Goal: Task Accomplishment & Management: Complete application form

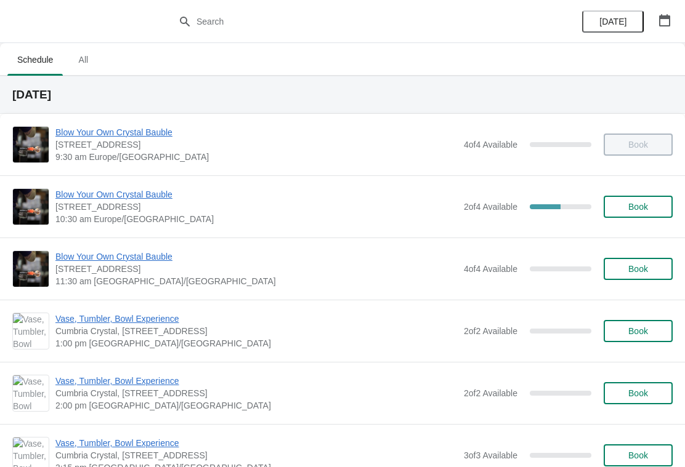
click at [262, 279] on span "11:30 am [GEOGRAPHIC_DATA]/[GEOGRAPHIC_DATA]" at bounding box center [256, 281] width 402 height 12
click at [647, 273] on span "Book" at bounding box center [638, 269] width 20 height 10
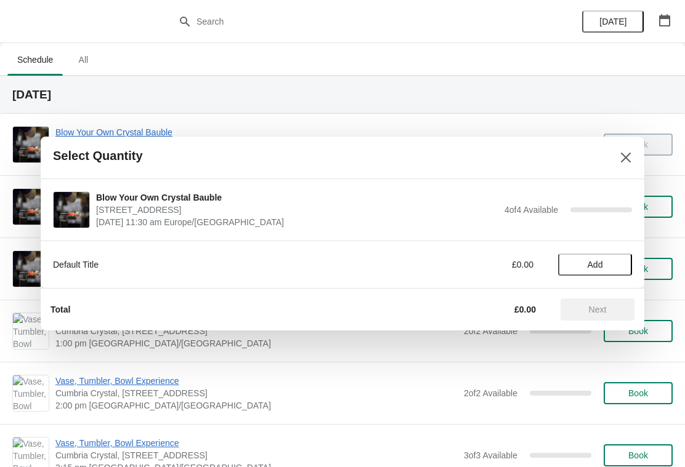
click at [219, 209] on span "[STREET_ADDRESS]" at bounding box center [297, 210] width 402 height 12
click at [180, 206] on span "[STREET_ADDRESS]" at bounding box center [297, 210] width 402 height 12
click at [599, 263] on span "Add" at bounding box center [594, 265] width 15 height 10
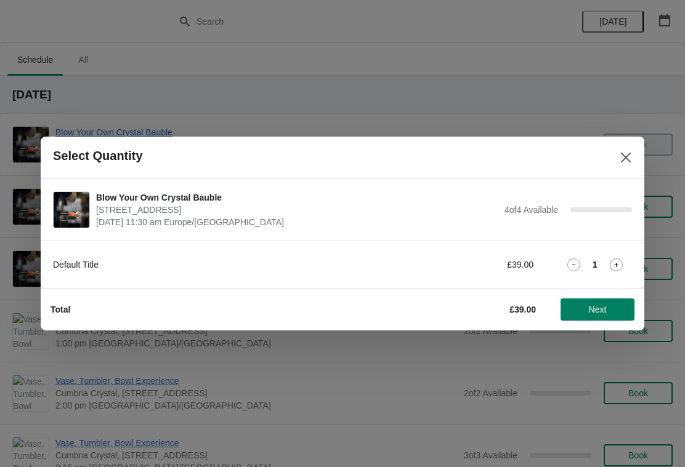
click at [616, 268] on icon at bounding box center [616, 265] width 13 height 13
click at [605, 310] on span "Next" at bounding box center [598, 310] width 18 height 10
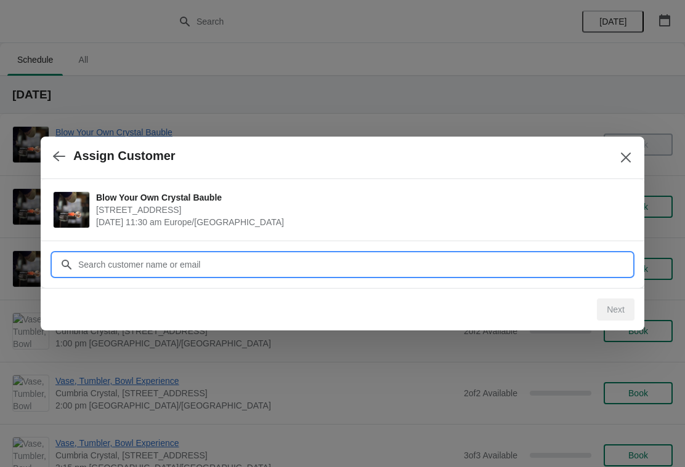
click at [104, 267] on input "Customer" at bounding box center [355, 265] width 554 height 22
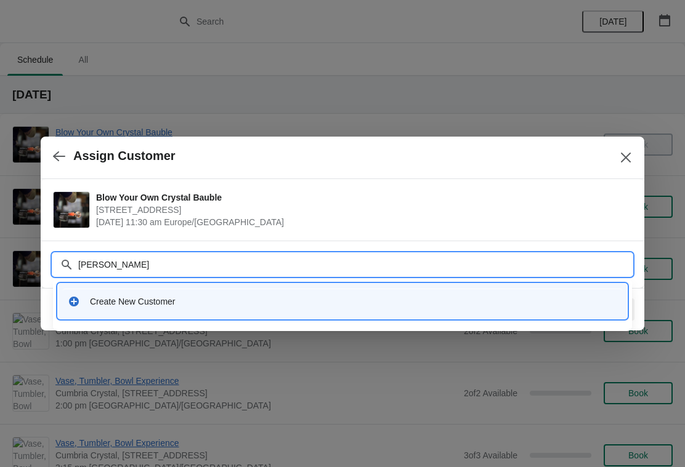
type input "Denise Robson"
click at [507, 210] on span "[STREET_ADDRESS]" at bounding box center [361, 210] width 530 height 12
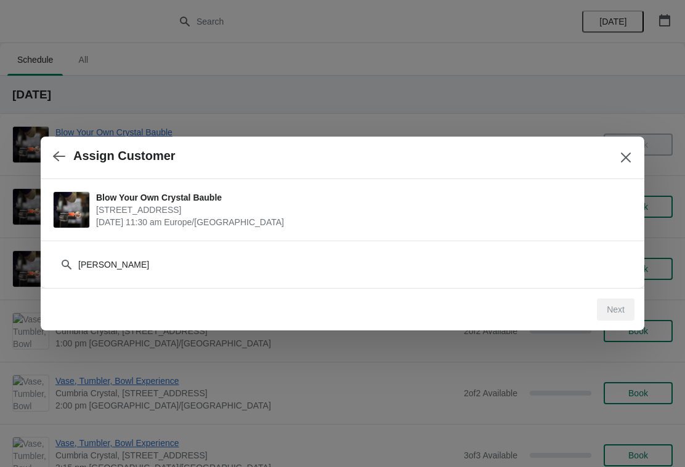
click at [623, 159] on icon "Close" at bounding box center [625, 157] width 12 height 12
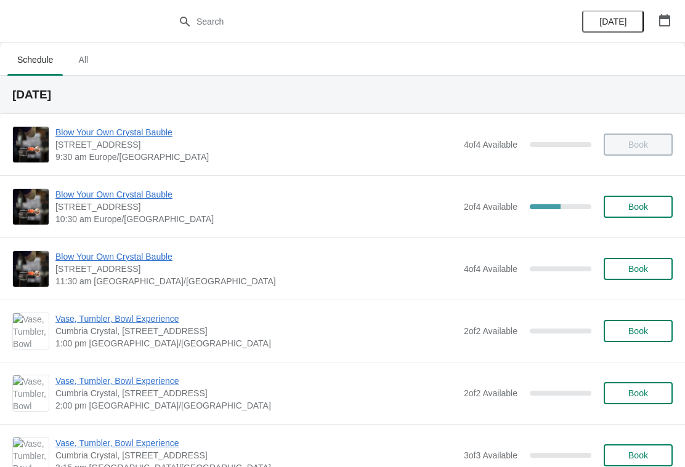
click at [628, 272] on span "Book" at bounding box center [638, 269] width 20 height 10
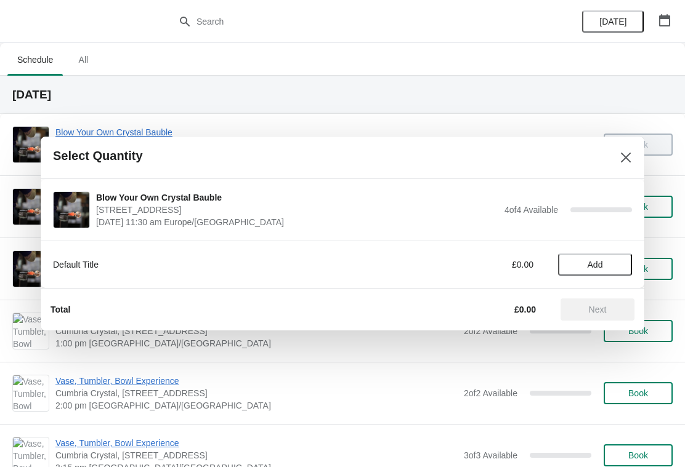
click at [604, 265] on span "Add" at bounding box center [595, 265] width 52 height 10
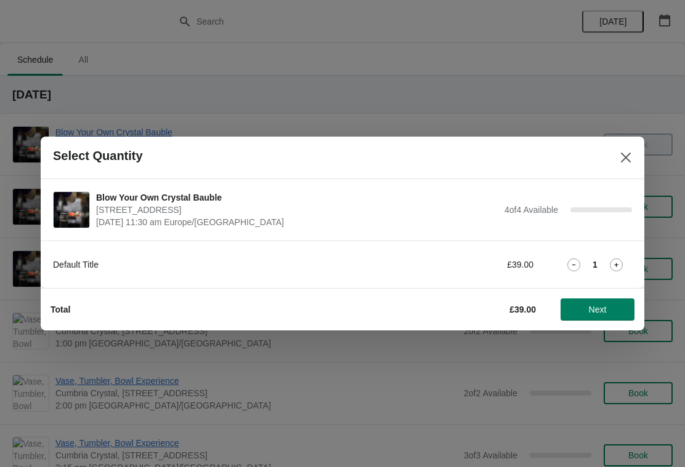
click at [610, 270] on icon at bounding box center [616, 265] width 13 height 13
click at [595, 311] on span "Next" at bounding box center [598, 310] width 18 height 10
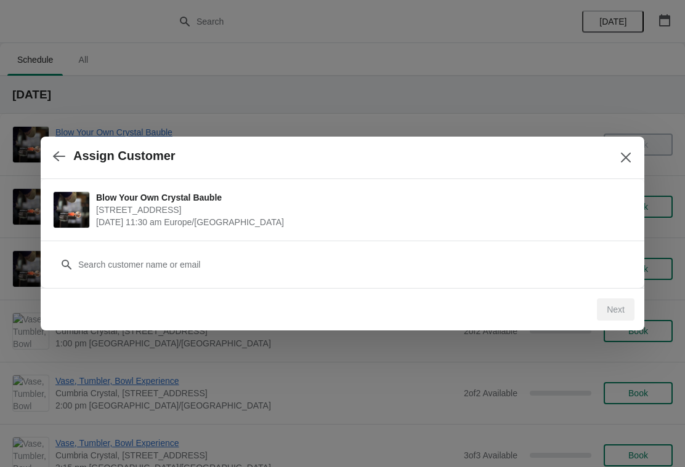
click at [382, 213] on span "[STREET_ADDRESS]" at bounding box center [361, 210] width 530 height 12
click at [615, 163] on button "Close" at bounding box center [626, 158] width 22 height 22
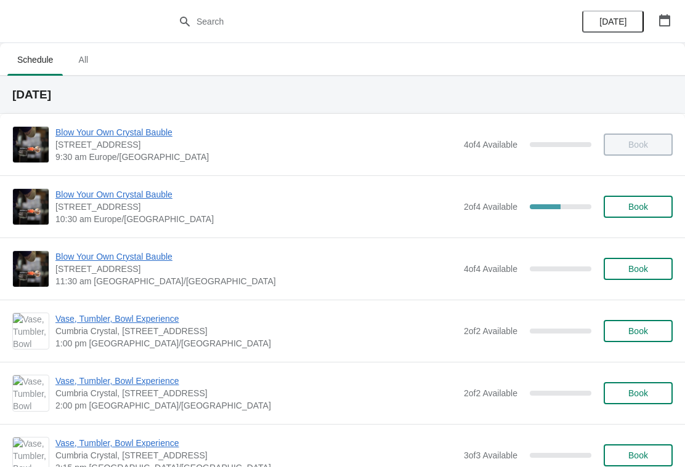
click at [638, 276] on button "Book" at bounding box center [637, 269] width 69 height 22
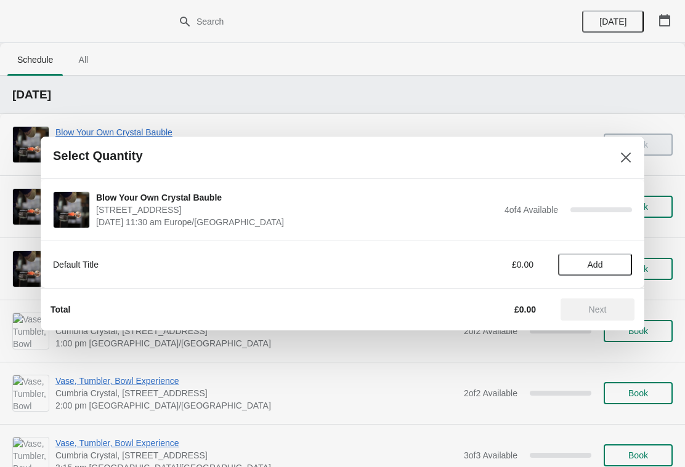
click at [601, 257] on button "Add" at bounding box center [595, 265] width 74 height 22
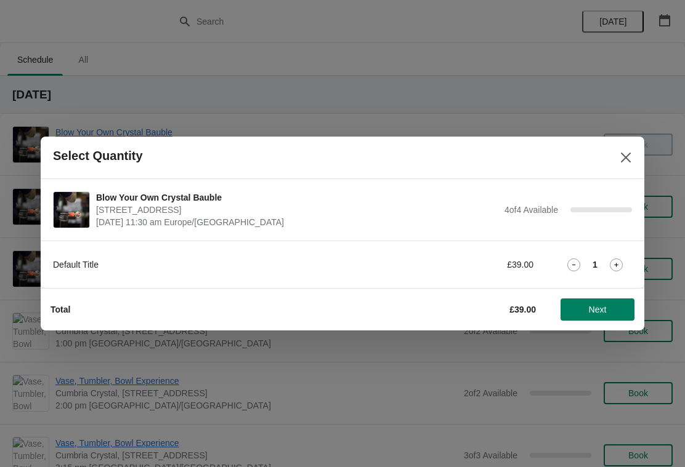
click at [619, 267] on icon at bounding box center [616, 265] width 13 height 13
click at [624, 306] on span "Next" at bounding box center [597, 310] width 54 height 10
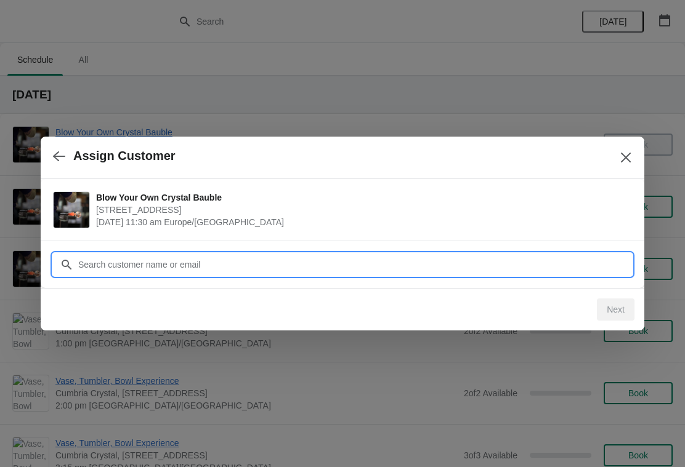
click at [105, 270] on input "Customer" at bounding box center [355, 265] width 554 height 22
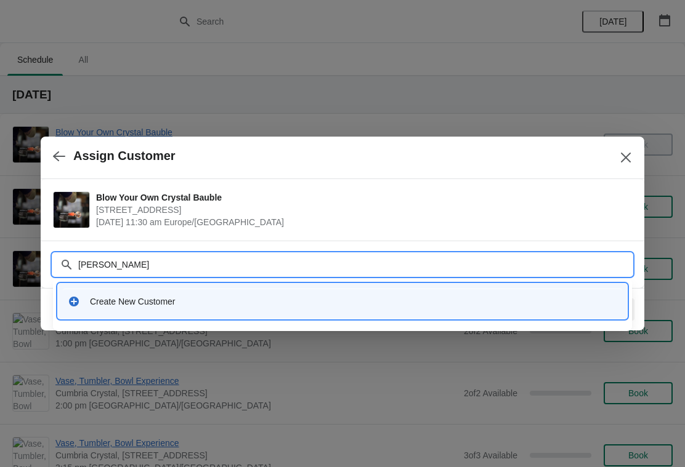
type input "Denise Robson"
click at [204, 307] on div "Create New Customer" at bounding box center [353, 302] width 527 height 12
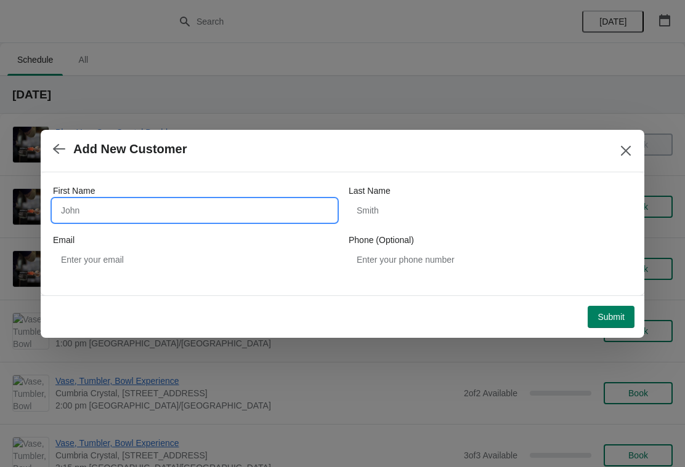
click at [105, 210] on input "First Name" at bounding box center [194, 211] width 283 height 22
type input "De"
click at [616, 323] on button "Submit" at bounding box center [610, 317] width 47 height 22
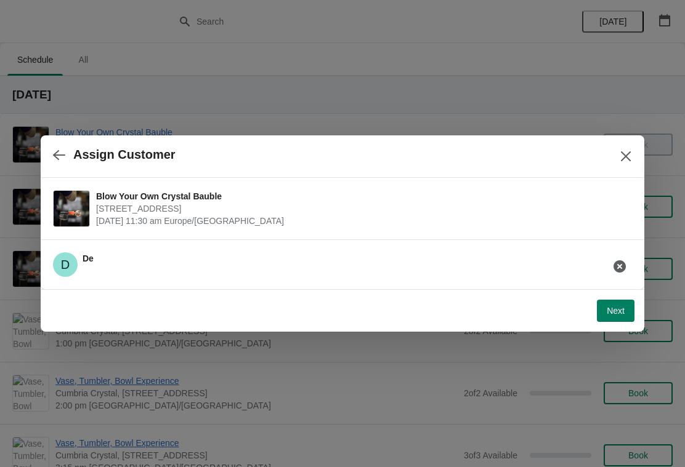
click at [616, 312] on span "Next" at bounding box center [616, 311] width 18 height 10
select select "Yes, I will collect"
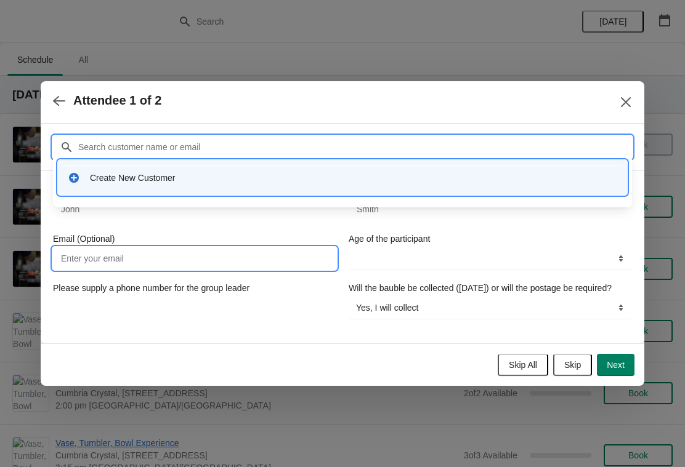
click at [128, 248] on input "Email (Optional)" at bounding box center [194, 259] width 283 height 22
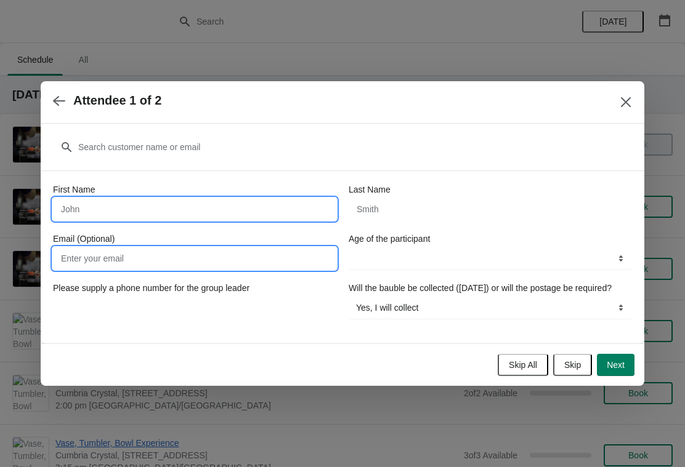
click at [111, 213] on input "First Name" at bounding box center [194, 209] width 283 height 22
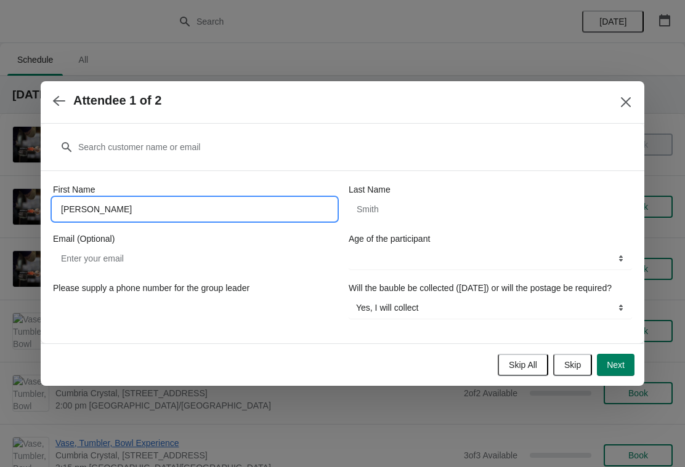
type input "Denise"
click at [389, 204] on input "Last Name" at bounding box center [490, 209] width 283 height 22
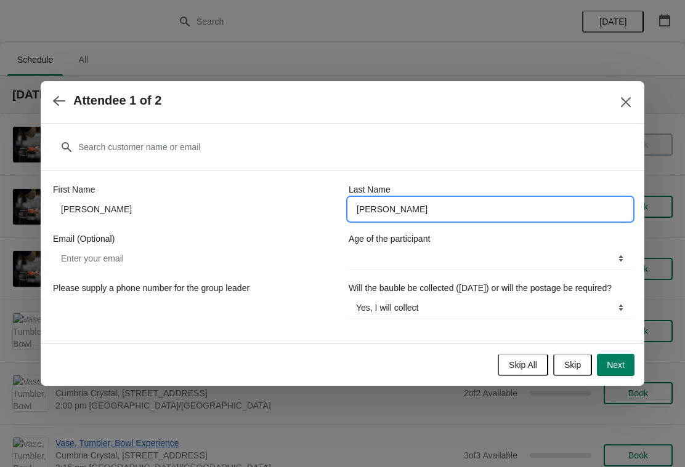
type input "robson"
click at [620, 370] on span "Next" at bounding box center [616, 365] width 18 height 10
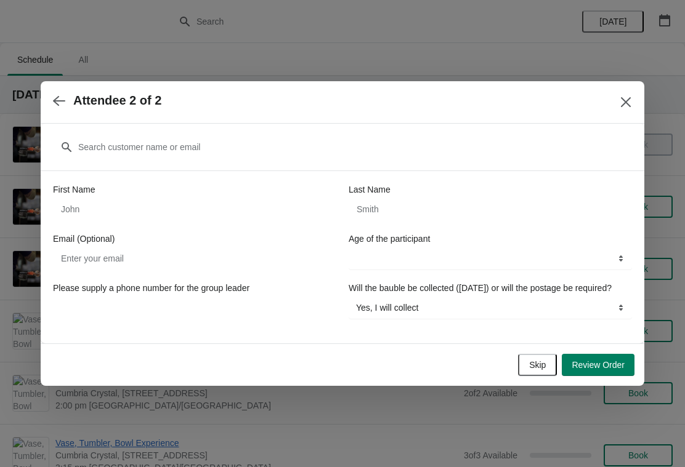
click at [615, 370] on span "Review Order" at bounding box center [597, 365] width 53 height 10
